Goal: Task Accomplishment & Management: Manage account settings

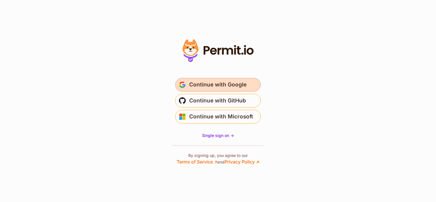
click at [229, 84] on span "Continue with Google" at bounding box center [217, 84] width 57 height 9
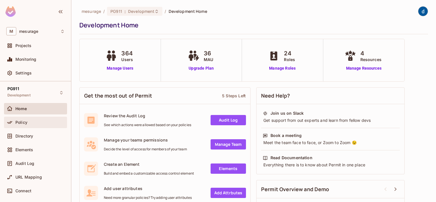
click at [23, 121] on span "Policy" at bounding box center [21, 122] width 12 height 5
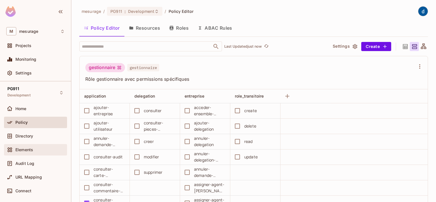
click at [27, 149] on span "Elements" at bounding box center [24, 149] width 18 height 5
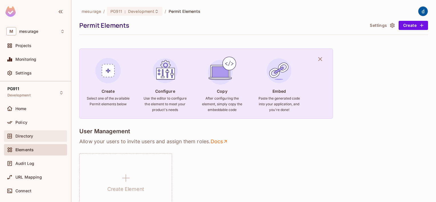
click at [27, 134] on span "Directory" at bounding box center [24, 136] width 18 height 5
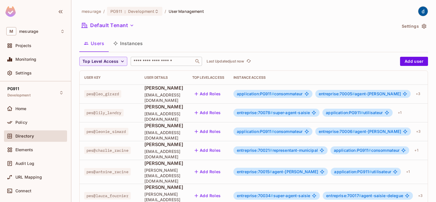
click at [152, 59] on input "text" at bounding box center [162, 61] width 60 height 6
paste input "**********"
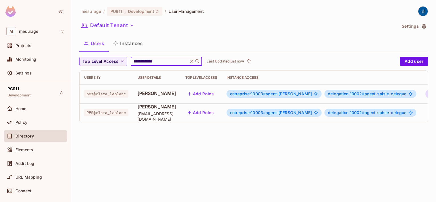
type input "**********"
click at [426, 93] on icon "button" at bounding box center [429, 93] width 7 height 7
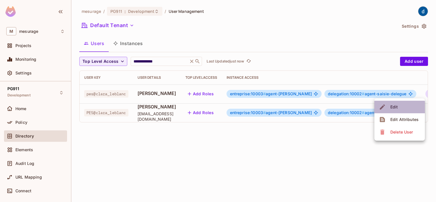
click at [396, 107] on div "Edit" at bounding box center [394, 107] width 8 height 6
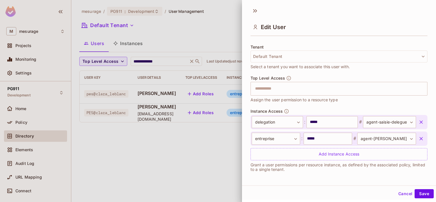
scroll to position [1, 0]
click at [378, 138] on body "**********" at bounding box center [218, 101] width 436 height 202
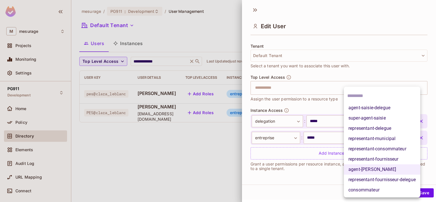
click at [378, 138] on li "representant-municipal" at bounding box center [382, 138] width 76 height 10
type input "**********"
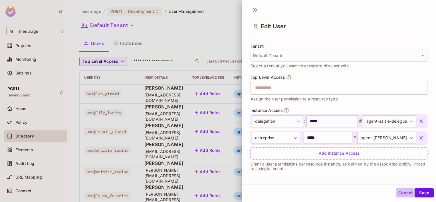
click at [398, 193] on button "Cancel" at bounding box center [405, 192] width 19 height 9
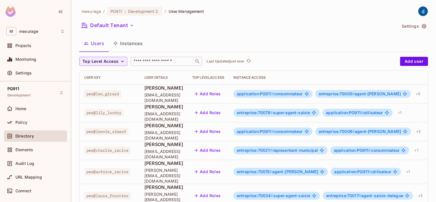
click at [161, 62] on input "text" at bounding box center [162, 61] width 60 height 6
click at [196, 60] on icon at bounding box center [198, 61] width 6 height 6
drag, startPoint x: 196, startPoint y: 60, endPoint x: 177, endPoint y: 62, distance: 19.1
click at [189, 61] on div "​" at bounding box center [166, 61] width 71 height 9
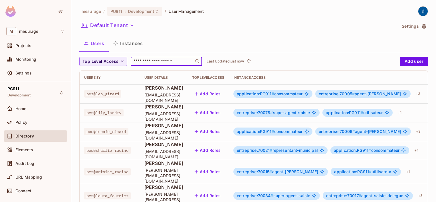
paste input "**********"
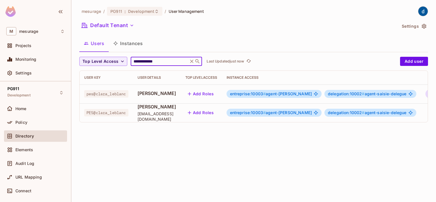
type input "**********"
click at [426, 95] on icon "button" at bounding box center [429, 93] width 7 height 7
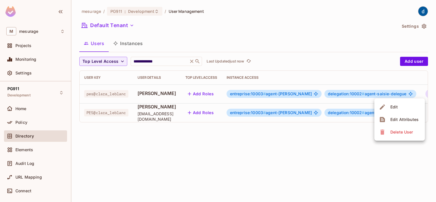
click at [399, 111] on span "Edit" at bounding box center [393, 106] width 11 height 9
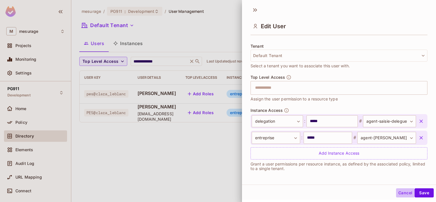
click at [397, 192] on button "Cancel" at bounding box center [405, 192] width 19 height 9
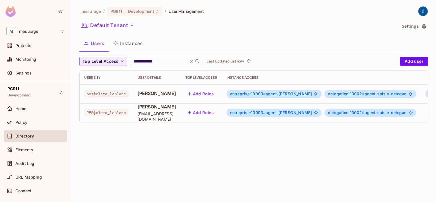
click at [429, 94] on icon "button" at bounding box center [429, 94] width 1 height 5
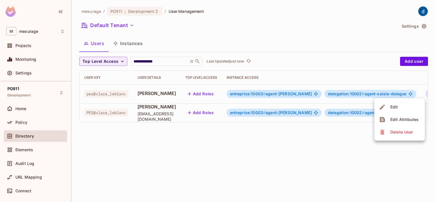
click at [396, 108] on div "Edit" at bounding box center [394, 107] width 8 height 6
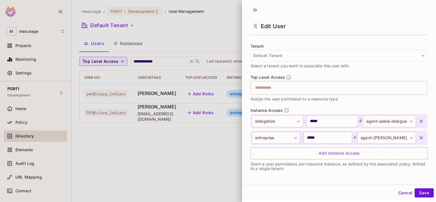
click at [23, 123] on div at bounding box center [218, 101] width 436 height 202
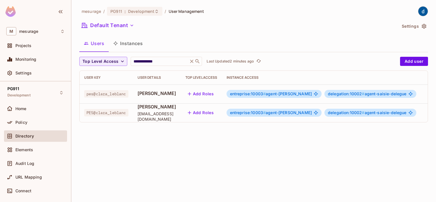
click at [23, 123] on span "Policy" at bounding box center [21, 122] width 12 height 5
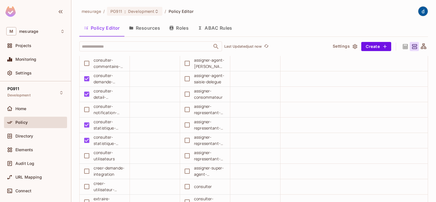
scroll to position [99, 0]
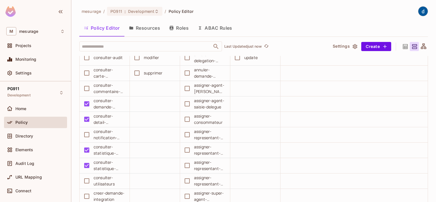
click at [185, 29] on button "Roles" at bounding box center [179, 28] width 29 height 14
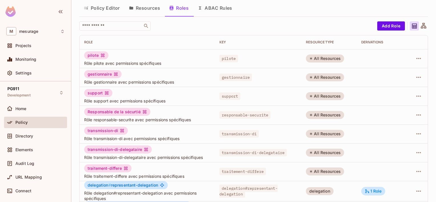
scroll to position [12, 0]
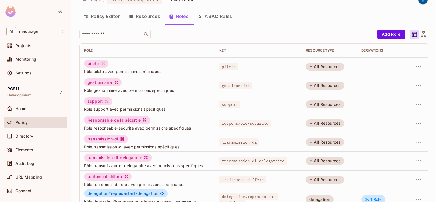
click at [147, 18] on button "Resources" at bounding box center [144, 16] width 40 height 14
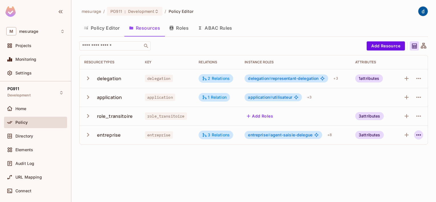
click at [420, 136] on icon "button" at bounding box center [418, 134] width 7 height 7
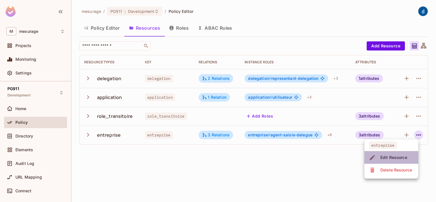
click at [390, 159] on div "Edit Resource" at bounding box center [393, 158] width 27 height 6
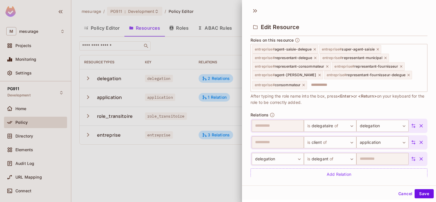
scroll to position [400, 0]
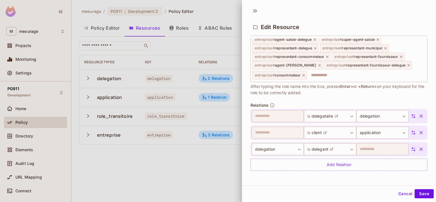
click at [188, 172] on div at bounding box center [218, 101] width 436 height 202
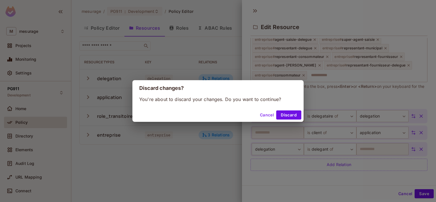
click at [268, 116] on button "Cancel" at bounding box center [267, 114] width 19 height 9
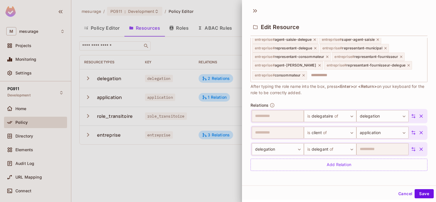
click at [399, 195] on button "Cancel" at bounding box center [405, 193] width 19 height 9
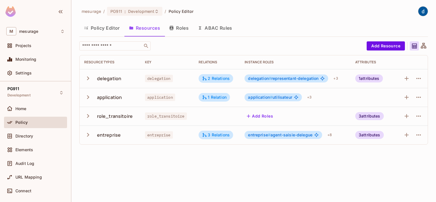
click at [225, 174] on div "mesurage / PG911 : Development / Policy Editor Policy Editor Resources Roles AB…" at bounding box center [253, 101] width 365 height 202
click at [23, 112] on div "Home" at bounding box center [35, 108] width 63 height 11
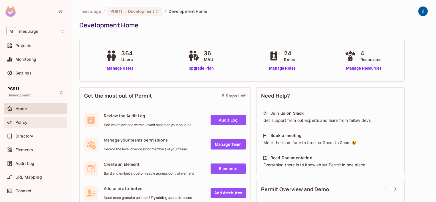
click at [26, 125] on div "Policy" at bounding box center [35, 122] width 58 height 7
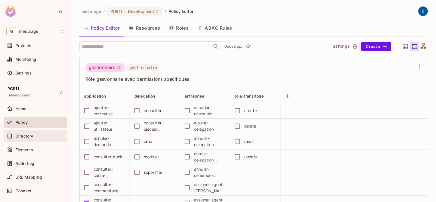
click at [26, 137] on span "Directory" at bounding box center [24, 136] width 18 height 5
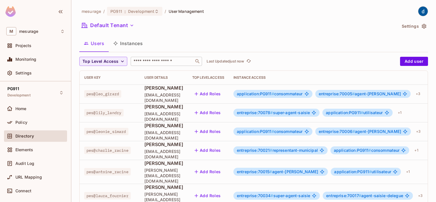
click at [195, 62] on icon at bounding box center [198, 61] width 6 height 6
click at [196, 62] on icon at bounding box center [197, 61] width 4 height 4
click at [183, 60] on input "text" at bounding box center [162, 61] width 60 height 6
click at [182, 60] on input "text" at bounding box center [162, 61] width 60 height 6
click at [169, 63] on input "text" at bounding box center [162, 61] width 60 height 6
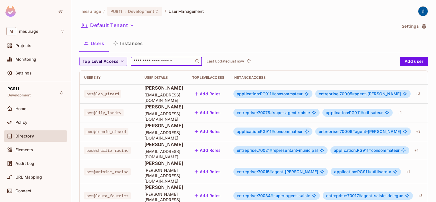
click at [169, 63] on input "text" at bounding box center [162, 61] width 60 height 6
click at [168, 63] on input "text" at bounding box center [162, 61] width 60 height 6
paste input "**********"
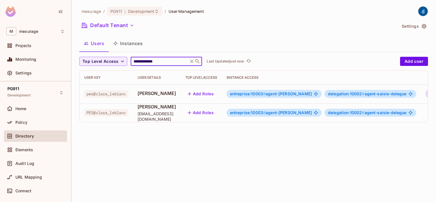
type input "**********"
click at [426, 92] on icon "button" at bounding box center [429, 93] width 7 height 7
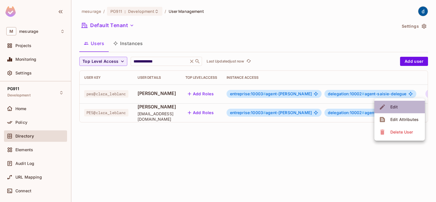
click at [400, 108] on li "Edit" at bounding box center [399, 107] width 50 height 13
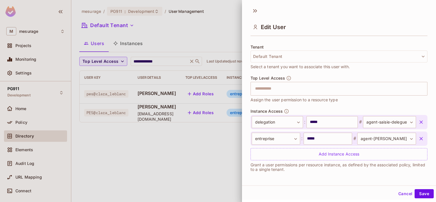
scroll to position [1, 0]
click at [131, 44] on div at bounding box center [218, 101] width 436 height 202
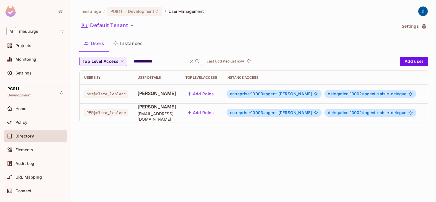
click at [131, 44] on button "Instances" at bounding box center [128, 43] width 39 height 14
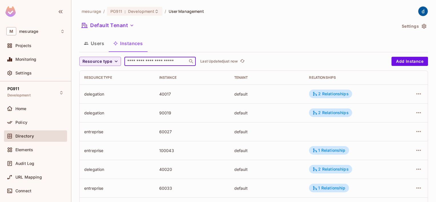
click at [151, 64] on input "text" at bounding box center [156, 61] width 60 height 6
paste input "*****"
type input "*****"
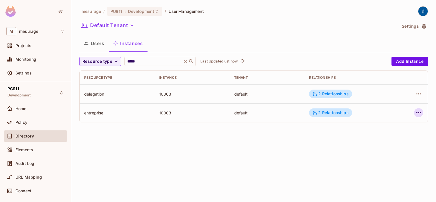
click at [419, 113] on icon "button" at bounding box center [418, 112] width 7 height 7
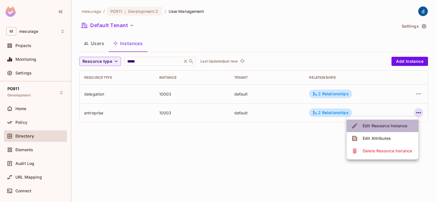
click at [382, 127] on div "Edit Resource Instance" at bounding box center [385, 126] width 44 height 6
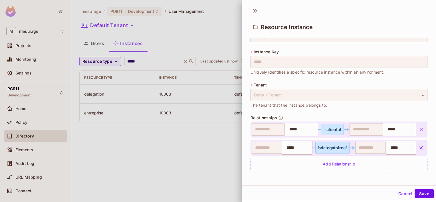
scroll to position [1, 0]
click at [179, 150] on div at bounding box center [218, 101] width 436 height 202
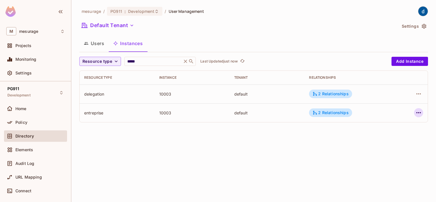
click at [420, 114] on icon "button" at bounding box center [418, 112] width 7 height 7
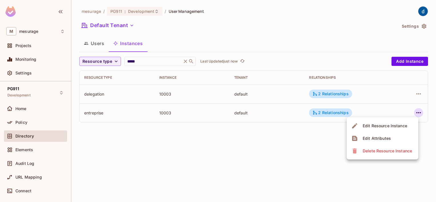
click at [378, 125] on div "Edit Resource Instance" at bounding box center [385, 126] width 44 height 6
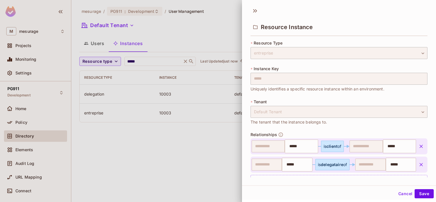
scroll to position [17, 0]
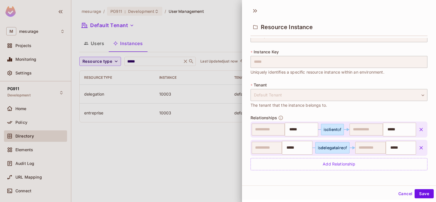
click at [186, 170] on div at bounding box center [218, 101] width 436 height 202
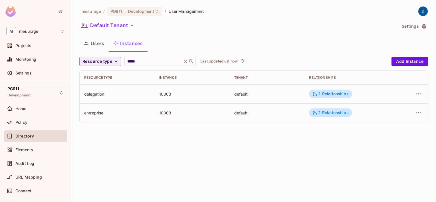
click at [140, 144] on div "mesurage / PG911 : Development / User Management Default Tenant Settings Users …" at bounding box center [253, 101] width 365 height 202
click at [99, 47] on button "Users" at bounding box center [93, 43] width 29 height 14
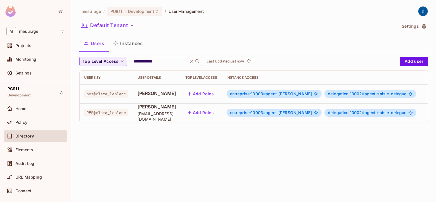
click at [325, 174] on div "**********" at bounding box center [253, 101] width 365 height 202
